Goal: Transaction & Acquisition: Purchase product/service

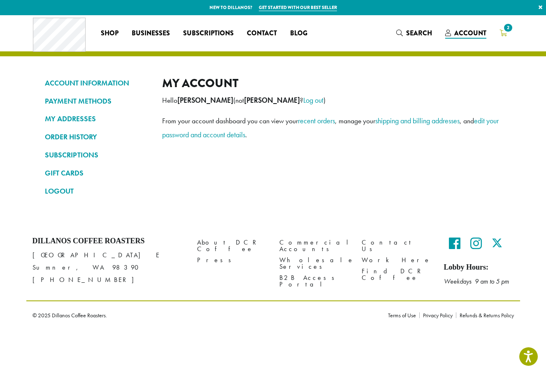
click at [508, 27] on span "2" at bounding box center [507, 27] width 11 height 11
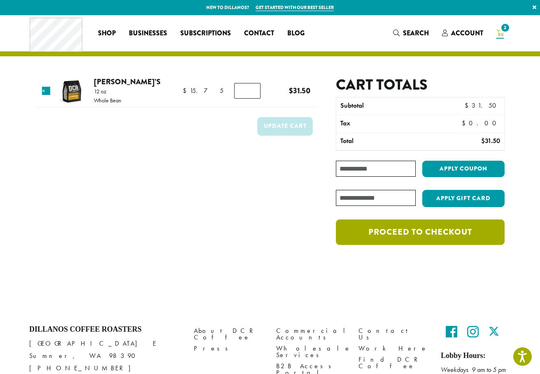
click at [402, 227] on link "Proceed to checkout" at bounding box center [420, 233] width 169 height 26
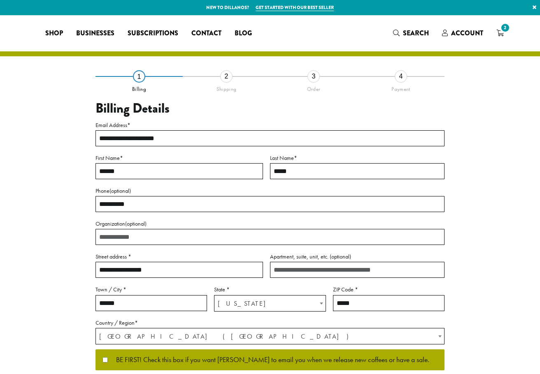
select select "**"
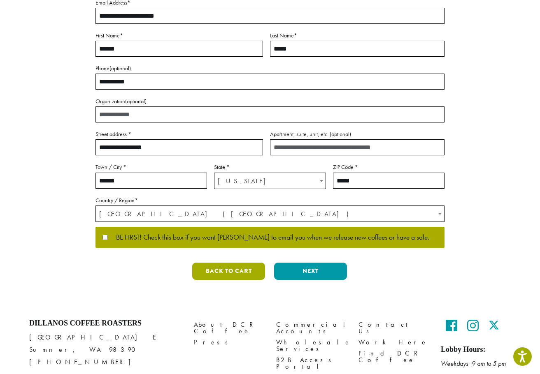
scroll to position [160, 0]
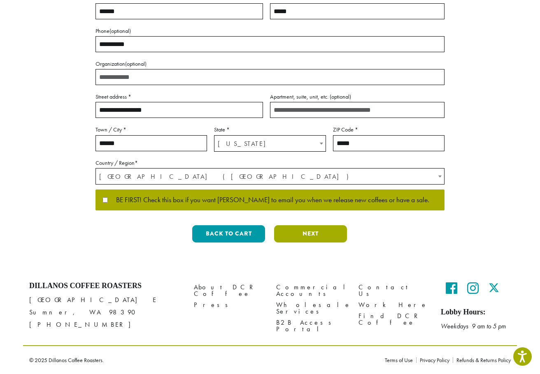
click at [328, 235] on button "Next" at bounding box center [310, 233] width 73 height 17
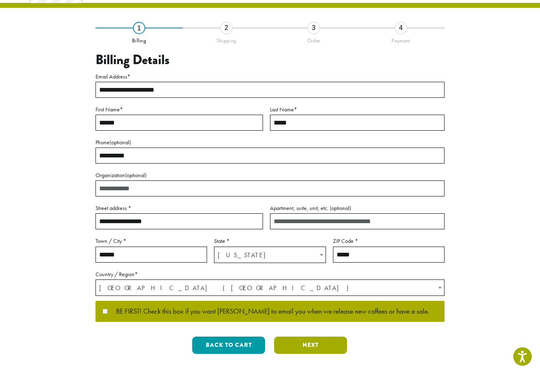
scroll to position [0, 0]
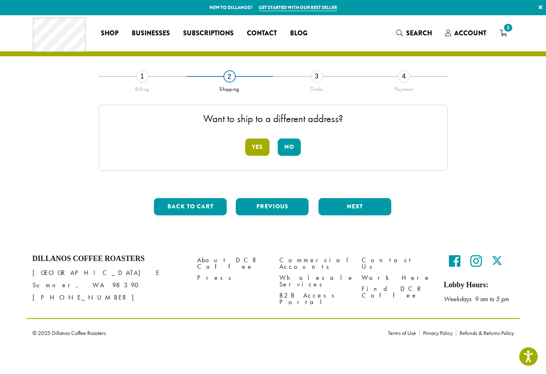
click at [253, 142] on button "Yes" at bounding box center [257, 147] width 24 height 17
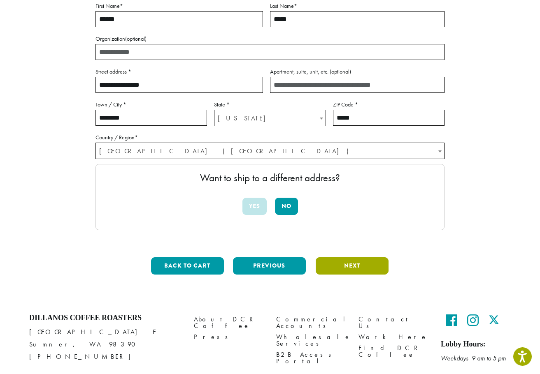
click at [341, 265] on button "Next" at bounding box center [352, 266] width 73 height 17
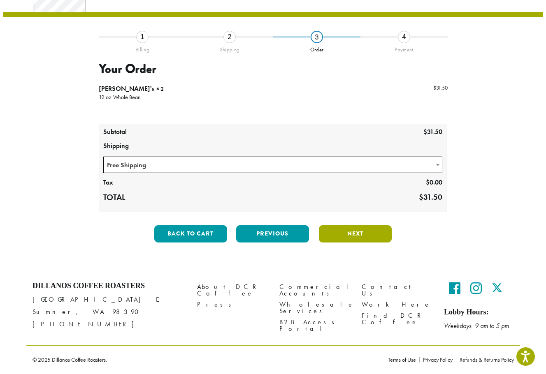
scroll to position [39, 0]
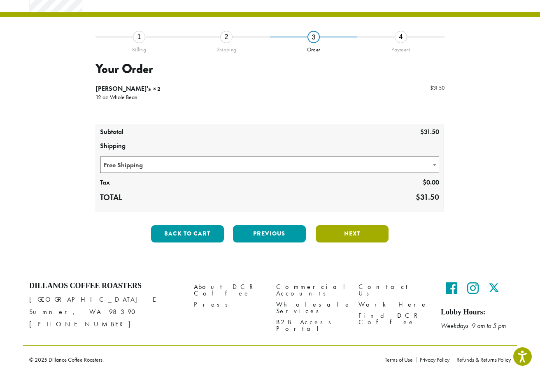
click at [376, 236] on button "Next" at bounding box center [352, 233] width 73 height 17
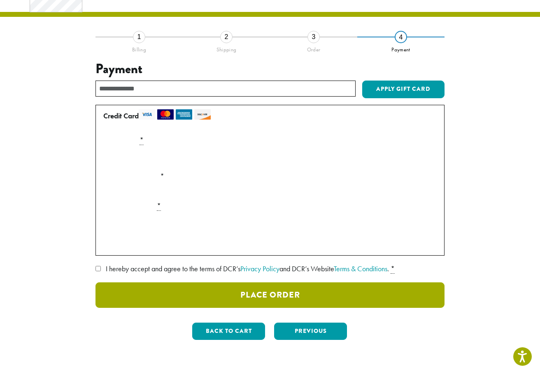
click at [299, 302] on button "Place Order" at bounding box center [269, 296] width 349 height 26
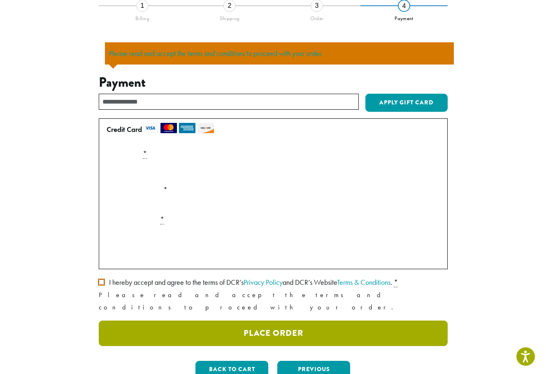
scroll to position [72, 0]
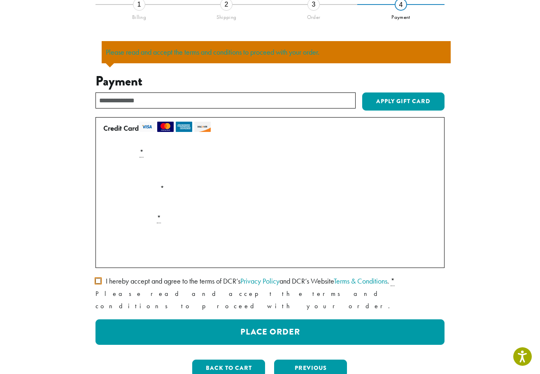
click at [101, 282] on label "I hereby accept and agree to the terms of DCR’s Privacy Policy and DCR’s Websit…" at bounding box center [269, 281] width 349 height 13
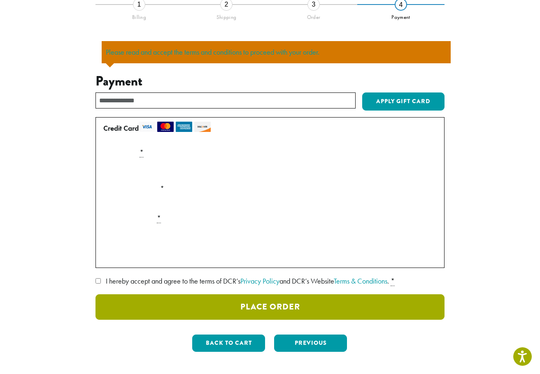
click at [315, 300] on button "Place Order" at bounding box center [269, 308] width 349 height 26
